Goal: Task Accomplishment & Management: Complete application form

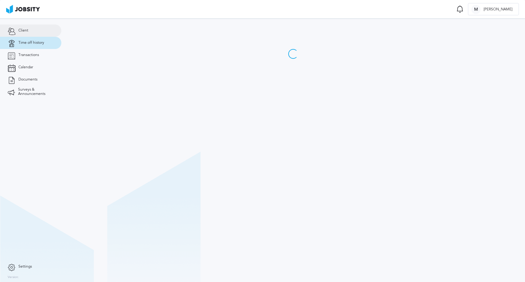
click at [27, 32] on span "Client" at bounding box center [23, 31] width 10 height 4
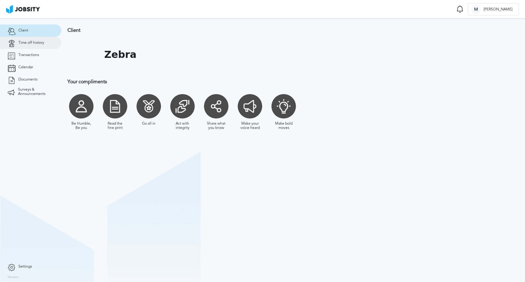
click at [26, 47] on link "Time off history" at bounding box center [30, 43] width 61 height 12
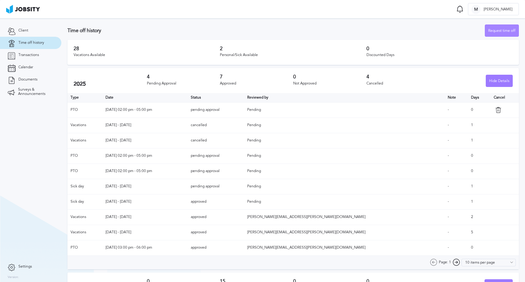
click at [501, 29] on div "Request time off" at bounding box center [501, 31] width 33 height 12
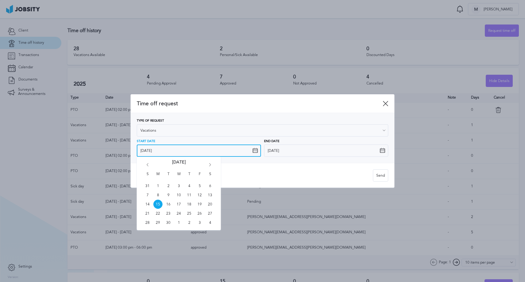
click at [162, 151] on input "[DATE]" at bounding box center [199, 151] width 124 height 12
click at [169, 205] on span "16" at bounding box center [168, 204] width 9 height 9
type input "[DATE]"
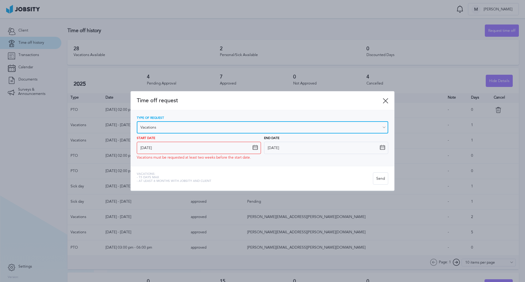
click at [159, 130] on input "Vacations" at bounding box center [262, 127] width 251 height 12
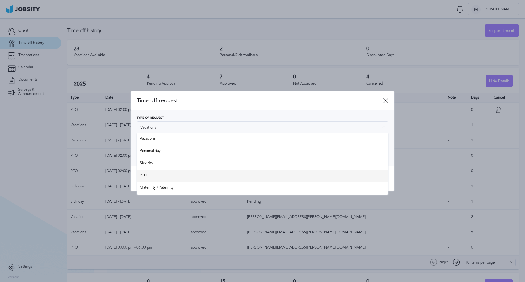
type input "PTO"
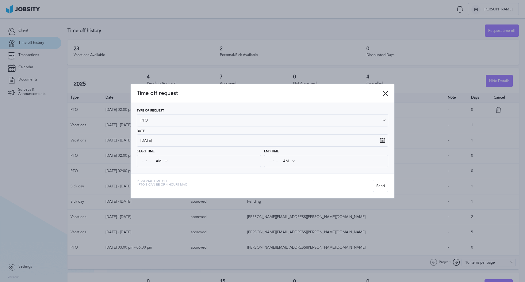
click at [155, 172] on div "Type of Request PTO Vacations Personal day Sick day PTO Maternity / Paternity D…" at bounding box center [263, 138] width 264 height 71
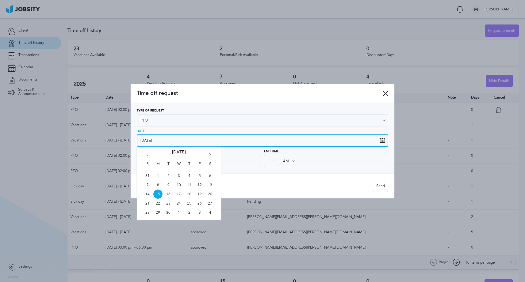
click at [155, 141] on input "[DATE]" at bounding box center [262, 141] width 251 height 12
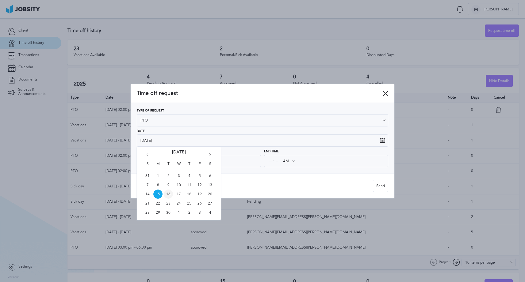
click at [169, 194] on span "16" at bounding box center [168, 194] width 9 height 9
type input "[DATE]"
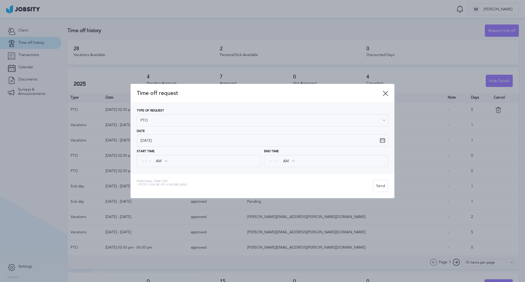
click at [140, 164] on div ": AM AM PM" at bounding box center [199, 161] width 124 height 12
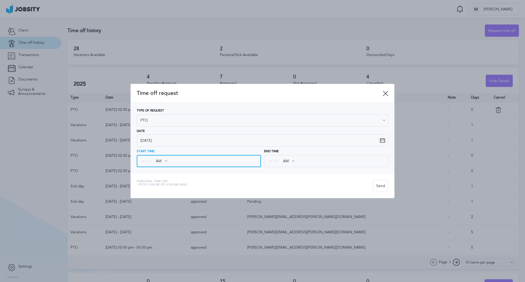
click at [144, 162] on input at bounding box center [143, 161] width 6 height 11
type input "08"
click at [151, 161] on input at bounding box center [150, 161] width 6 height 11
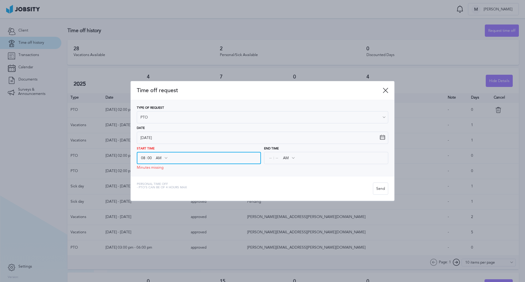
type input "00"
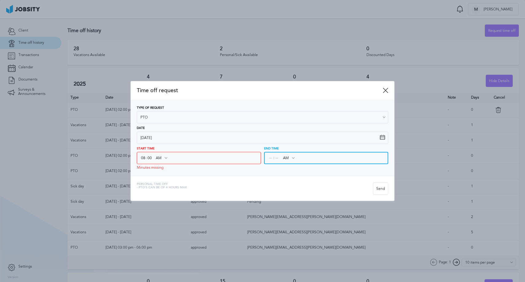
click at [268, 160] on input at bounding box center [271, 158] width 6 height 11
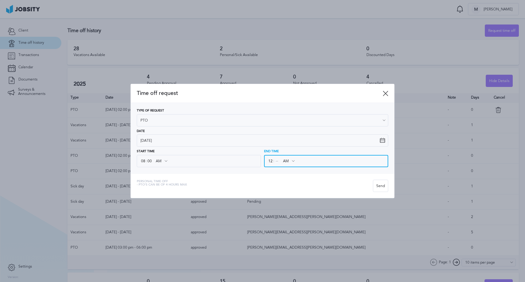
type input "12"
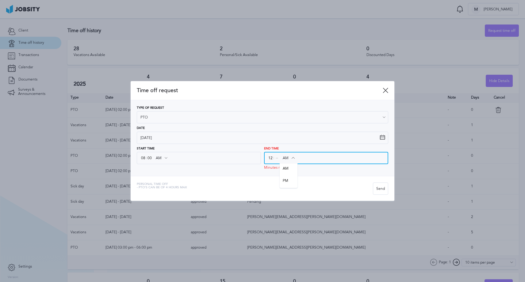
click at [288, 161] on input "AM" at bounding box center [289, 158] width 18 height 11
type input "PM"
click at [292, 179] on div "Time off request Type of Request PTO Vacations Personal day Sick day PTO Matern…" at bounding box center [263, 141] width 264 height 120
click at [278, 154] on input at bounding box center [277, 158] width 6 height 11
type input "00"
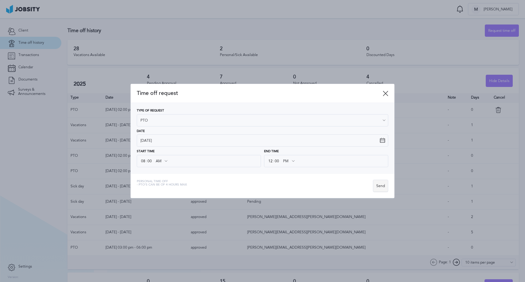
click at [380, 187] on div "Send" at bounding box center [380, 186] width 15 height 12
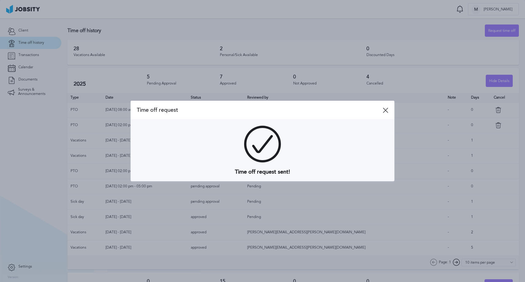
click at [385, 111] on icon at bounding box center [386, 111] width 6 height 6
